Goal: Task Accomplishment & Management: Manage account settings

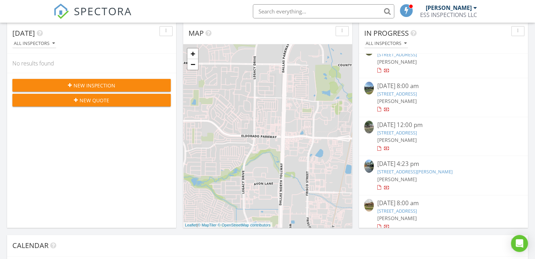
scroll to position [922, 0]
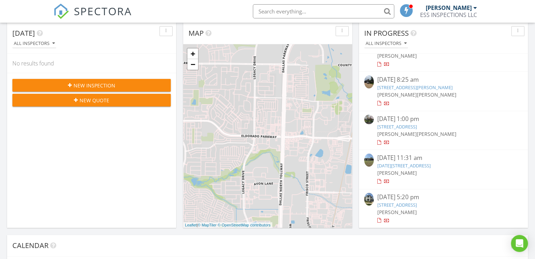
click at [417, 126] on link "9137 Liptonshire Drive, Dallas, TX 75238" at bounding box center [398, 127] width 40 height 6
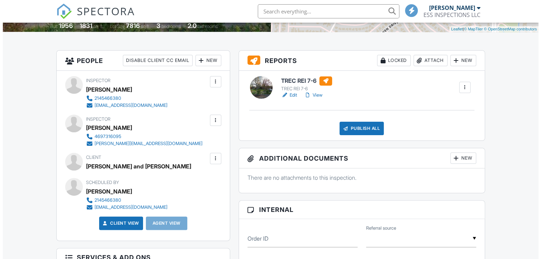
scroll to position [156, 0]
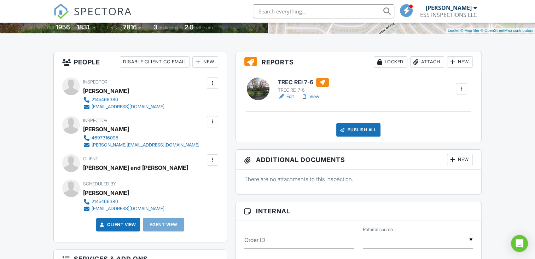
click at [466, 62] on div "New" at bounding box center [460, 61] width 26 height 11
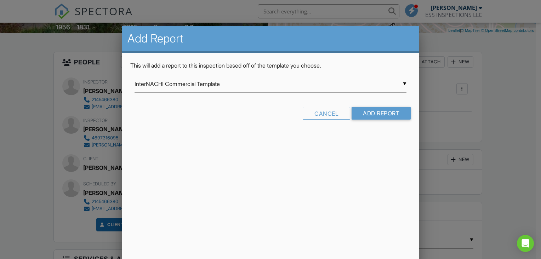
click at [242, 85] on div "▼ InterNACHI Commercial Template InterNACHI Commercial Template Residential Tem…" at bounding box center [270, 83] width 272 height 17
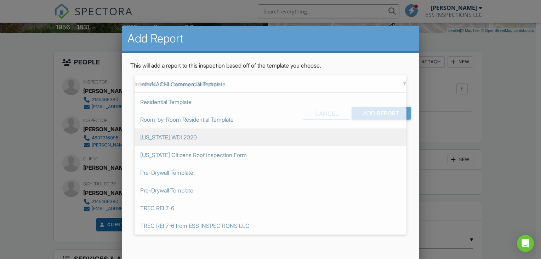
click at [181, 135] on span "Texas WDI 2020" at bounding box center [270, 137] width 272 height 18
type input "Texas WDI 2020"
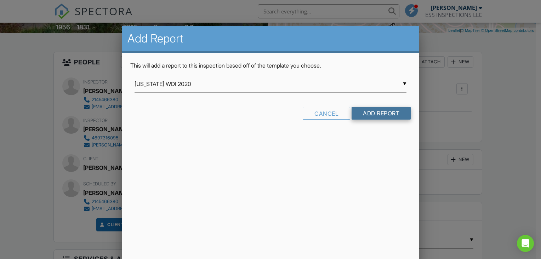
click at [361, 115] on input "Add Report" at bounding box center [380, 113] width 59 height 13
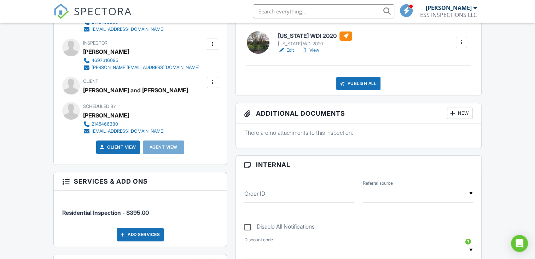
scroll to position [234, 0]
click at [290, 50] on link "Edit" at bounding box center [286, 49] width 16 height 7
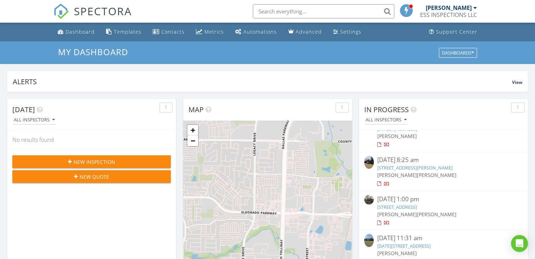
scroll to position [922, 0]
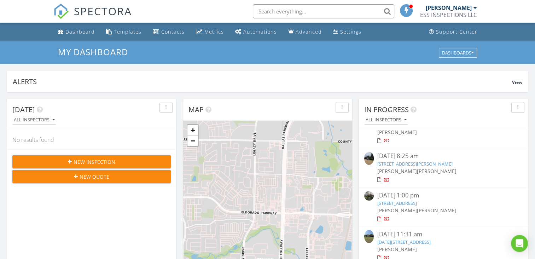
click at [408, 202] on link "9137 Liptonshire Drive, Dallas, TX 75238" at bounding box center [398, 203] width 40 height 6
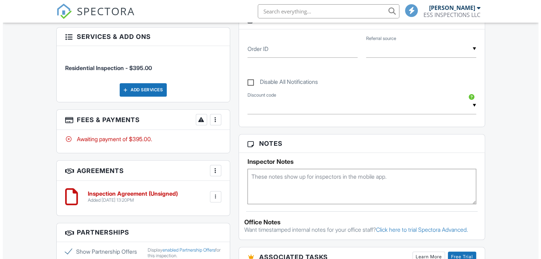
scroll to position [379, 0]
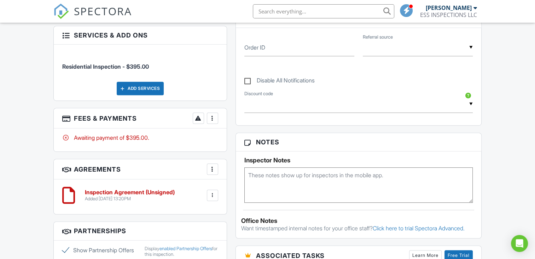
click at [212, 118] on div at bounding box center [212, 118] width 7 height 7
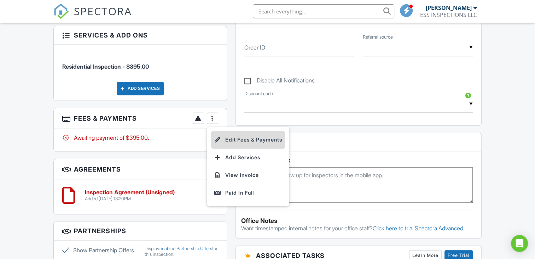
click at [265, 140] on li "Edit Fees & Payments" at bounding box center [248, 140] width 74 height 18
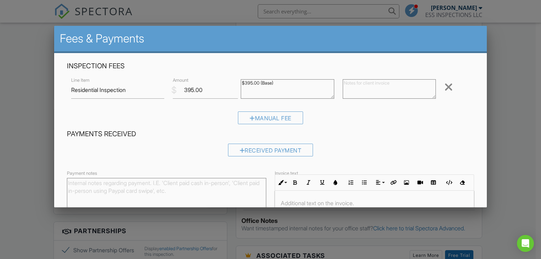
click at [71, 90] on div "Line Item Residential Inspection" at bounding box center [118, 89] width 102 height 17
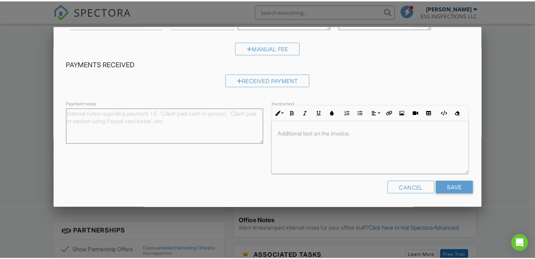
scroll to position [0, 0]
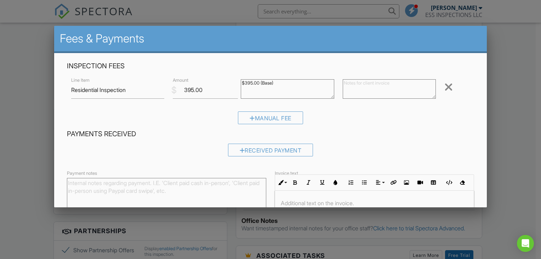
click at [535, 84] on div at bounding box center [270, 127] width 541 height 324
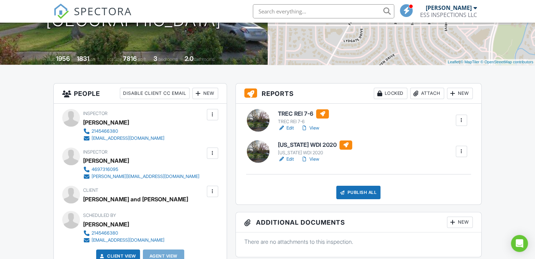
scroll to position [125, 0]
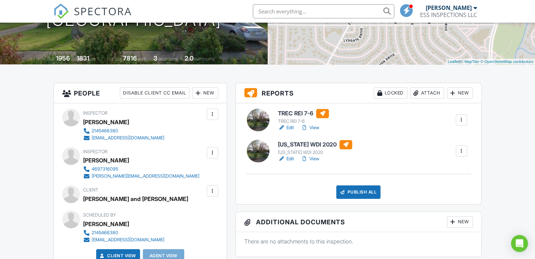
click at [289, 161] on link "Edit" at bounding box center [286, 158] width 16 height 7
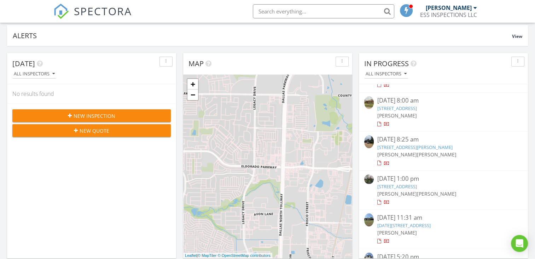
scroll to position [890, 0]
click at [412, 187] on link "[STREET_ADDRESS]" at bounding box center [398, 186] width 40 height 6
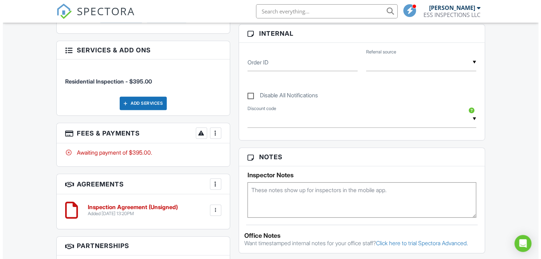
scroll to position [367, 0]
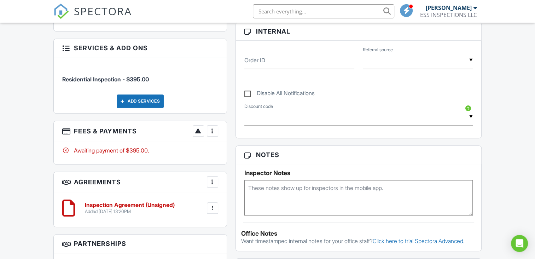
click at [211, 132] on div at bounding box center [212, 130] width 7 height 7
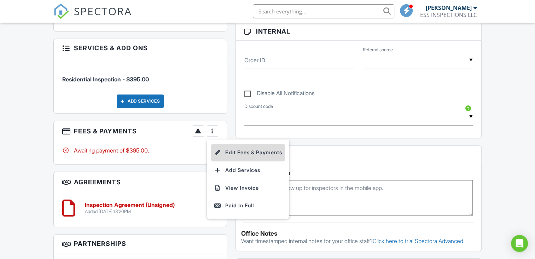
click at [258, 155] on li "Edit Fees & Payments" at bounding box center [248, 153] width 74 height 18
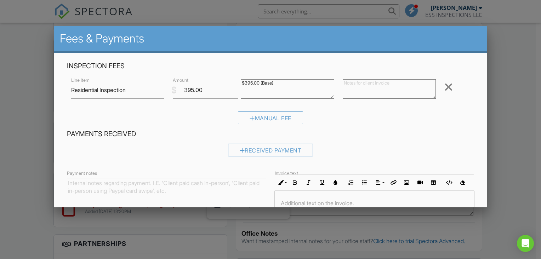
click at [71, 91] on div "Line Item Residential Inspection" at bounding box center [118, 89] width 102 height 17
drag, startPoint x: 71, startPoint y: 91, endPoint x: 73, endPoint y: 95, distance: 4.9
click at [73, 95] on div "Line Item Residential Inspection" at bounding box center [118, 89] width 102 height 17
drag, startPoint x: 131, startPoint y: 90, endPoint x: 67, endPoint y: 93, distance: 64.1
click at [67, 93] on div "Line Item Residential Inspection" at bounding box center [118, 89] width 102 height 17
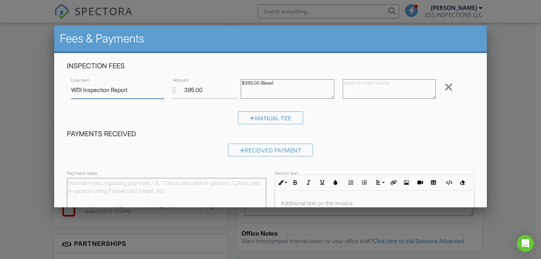
type input "WDI Inspection Report"
click at [200, 89] on input "395.00" at bounding box center [205, 89] width 65 height 17
type input "3"
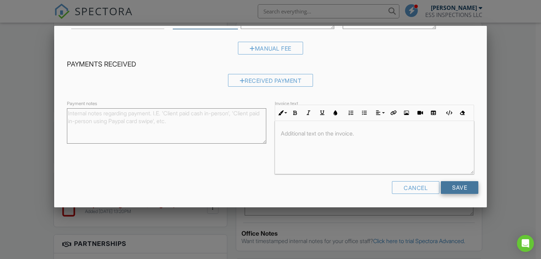
type input "150.00"
click at [457, 186] on input "Save" at bounding box center [460, 187] width 38 height 13
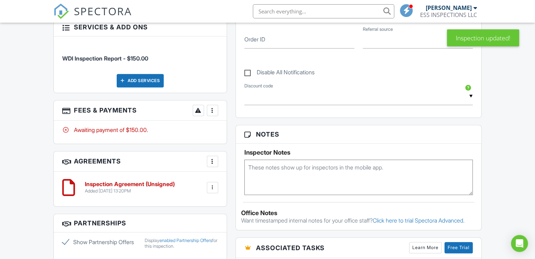
scroll to position [461, 0]
click at [213, 107] on div at bounding box center [212, 110] width 7 height 7
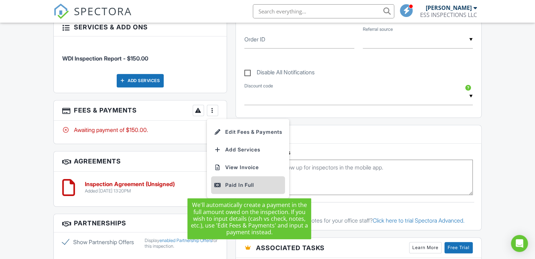
click at [239, 183] on div "Paid In Full" at bounding box center [248, 185] width 68 height 8
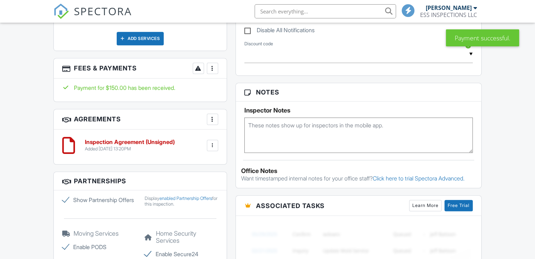
click at [213, 67] on div at bounding box center [212, 68] width 7 height 7
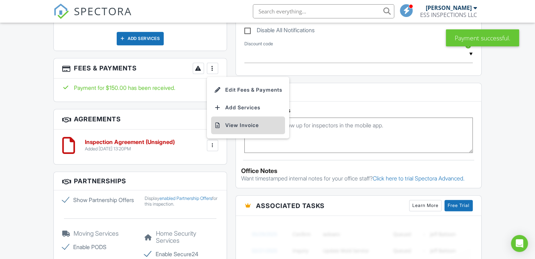
click at [243, 124] on li "View Invoice" at bounding box center [248, 125] width 74 height 18
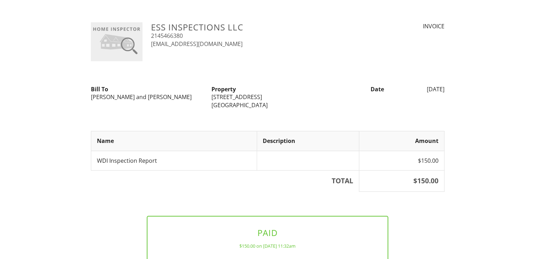
scroll to position [50, 0]
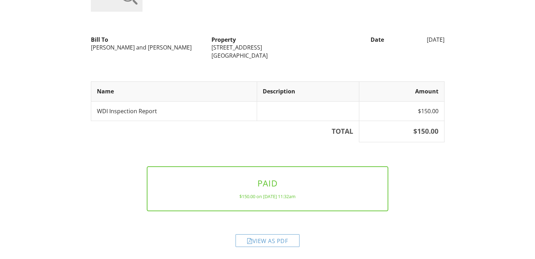
click at [302, 196] on div "$150.00 on [DATE] 11:32am" at bounding box center [268, 197] width 218 height 6
click at [268, 242] on div "View as PDF" at bounding box center [268, 240] width 64 height 13
